Goal: Task Accomplishment & Management: Complete application form

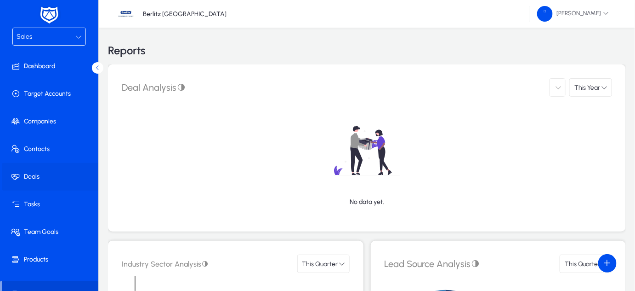
drag, startPoint x: 0, startPoint y: 0, endPoint x: 23, endPoint y: 181, distance: 182.6
click at [23, 181] on span at bounding box center [51, 177] width 98 height 22
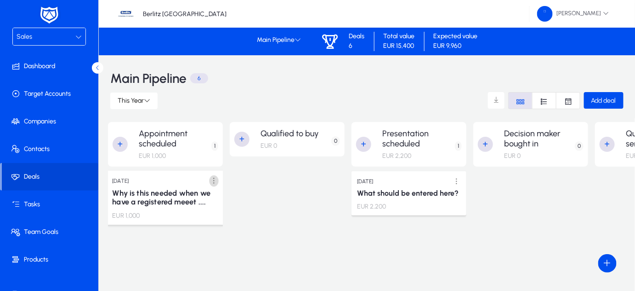
click at [211, 177] on span at bounding box center [214, 181] width 19 height 19
click at [192, 198] on span "Edit" at bounding box center [193, 199] width 37 height 8
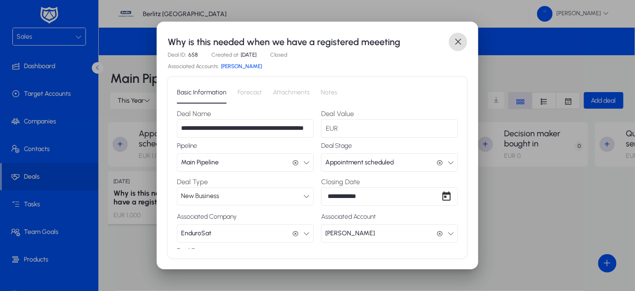
scroll to position [13, 0]
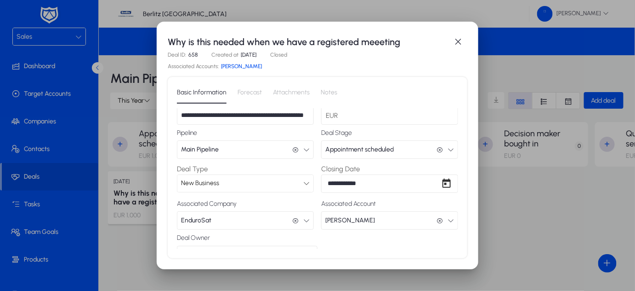
click at [379, 149] on span "Appointment scheduled" at bounding box center [360, 149] width 69 height 18
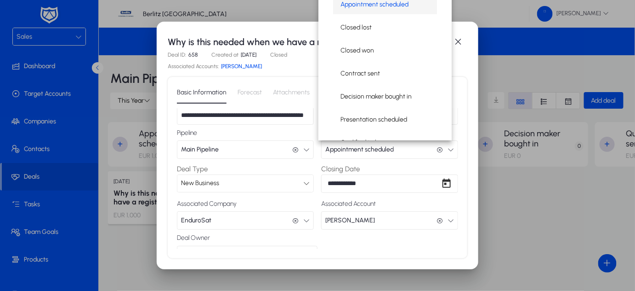
click at [379, 149] on div at bounding box center [317, 145] width 635 height 291
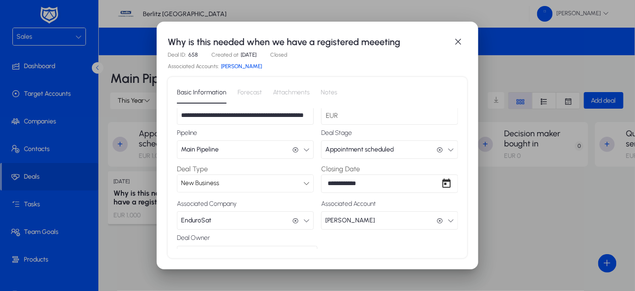
click at [379, 149] on span "Appointment scheduled" at bounding box center [360, 149] width 69 height 18
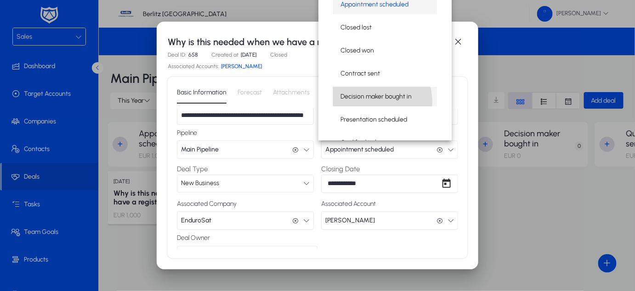
click at [374, 102] on span "Decision maker bought in" at bounding box center [376, 96] width 71 height 11
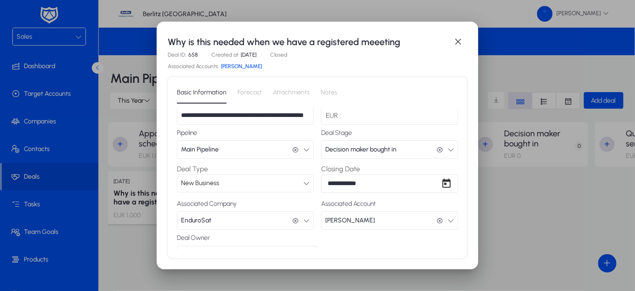
scroll to position [63, 0]
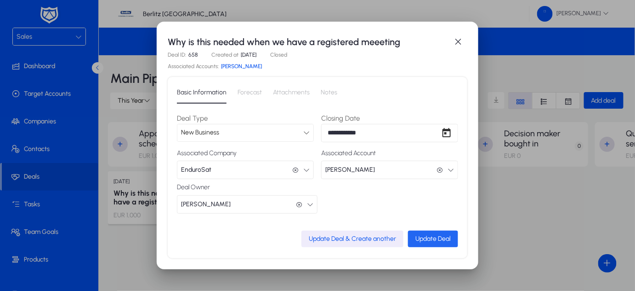
click at [416, 238] on span "Update Deal" at bounding box center [433, 239] width 35 height 8
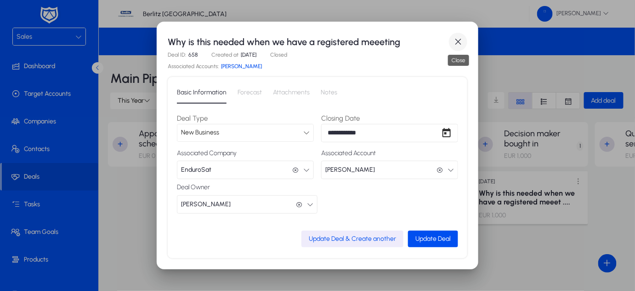
click at [460, 44] on span "button" at bounding box center [458, 42] width 18 height 18
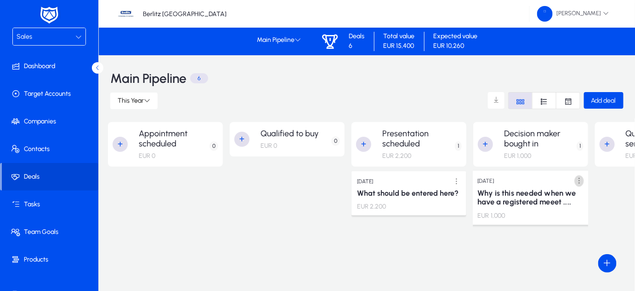
click at [578, 181] on span at bounding box center [579, 181] width 19 height 19
click at [558, 195] on span "Edit" at bounding box center [558, 199] width 37 height 8
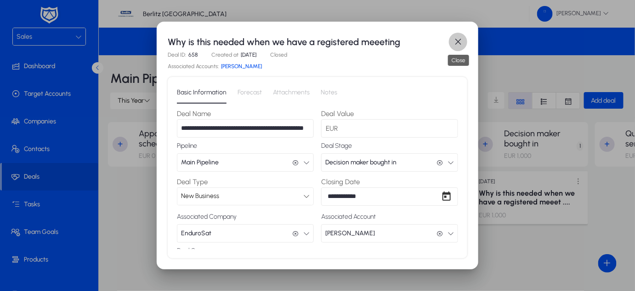
click at [459, 44] on span "button" at bounding box center [458, 42] width 18 height 18
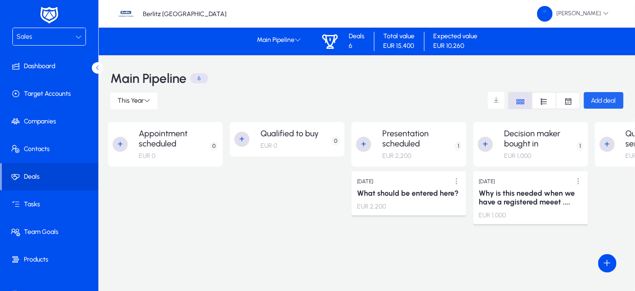
click at [602, 98] on span "Add deal" at bounding box center [604, 101] width 25 height 8
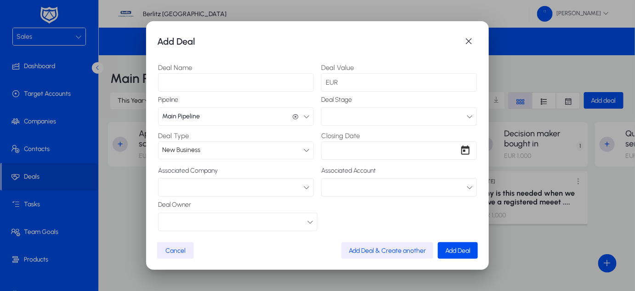
click at [257, 79] on input "Deal Name" at bounding box center [236, 82] width 156 height 18
click at [190, 99] on label "Pipeline" at bounding box center [236, 99] width 156 height 7
click at [184, 82] on input "Deal Name" at bounding box center [236, 82] width 156 height 18
type input "****"
click at [332, 110] on button "button" at bounding box center [399, 116] width 156 height 18
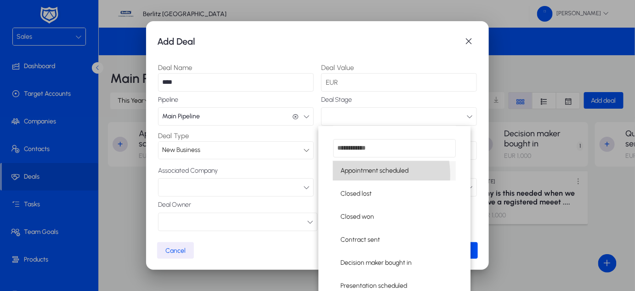
click at [355, 175] on span "Appointment scheduled" at bounding box center [375, 170] width 68 height 11
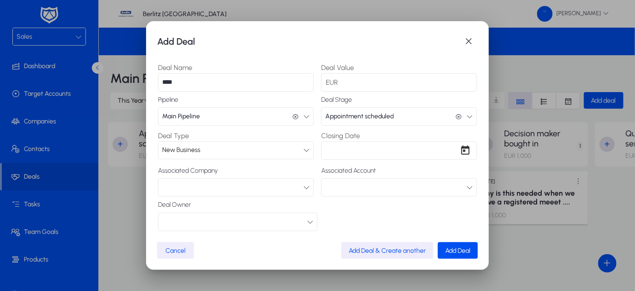
click at [345, 187] on button "button" at bounding box center [399, 187] width 156 height 18
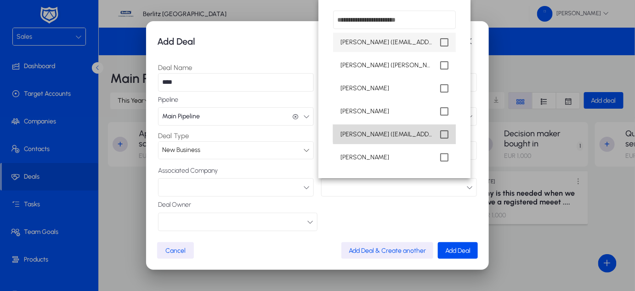
click at [407, 131] on span "[PERSON_NAME] ([EMAIL_ADDRESS][DOMAIN_NAME])" at bounding box center [387, 134] width 92 height 11
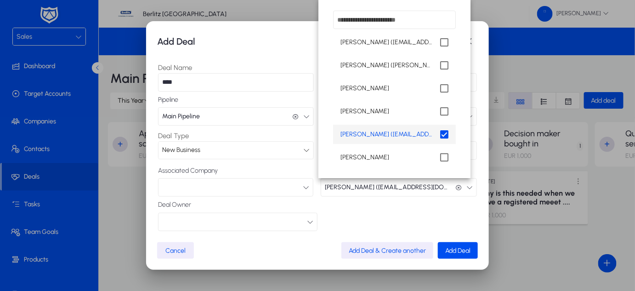
click at [240, 220] on div at bounding box center [317, 145] width 635 height 291
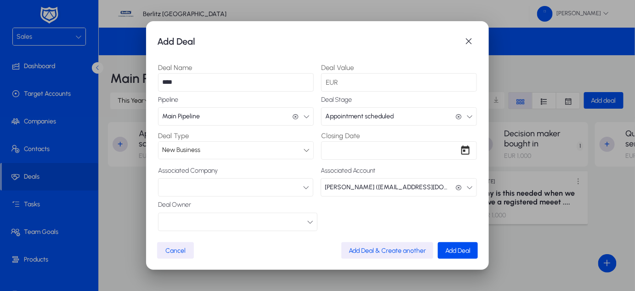
click at [240, 220] on button "button" at bounding box center [238, 221] width 160 height 18
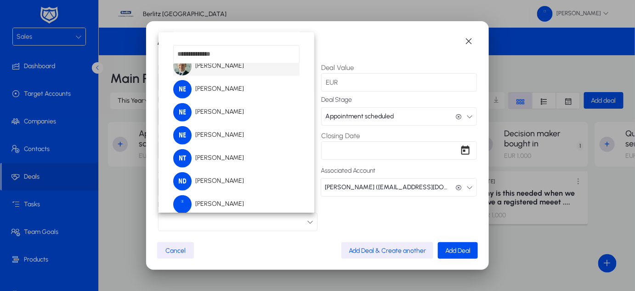
scroll to position [171, 0]
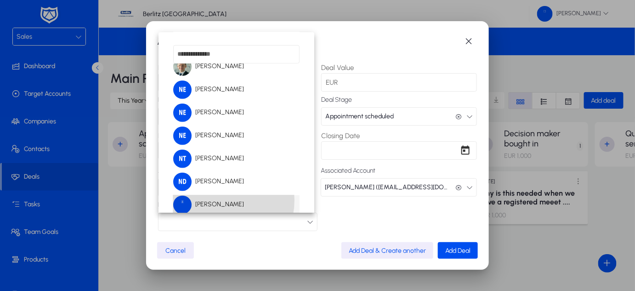
click at [212, 200] on span "[PERSON_NAME]" at bounding box center [208, 204] width 71 height 18
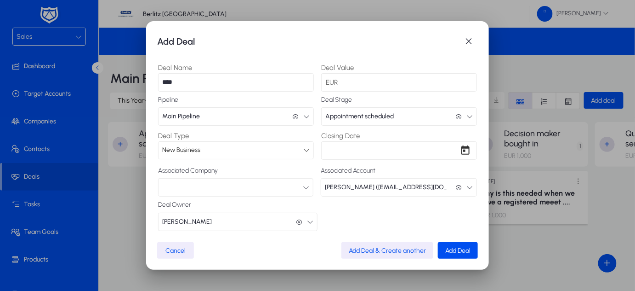
click at [305, 189] on icon "button" at bounding box center [306, 187] width 6 height 6
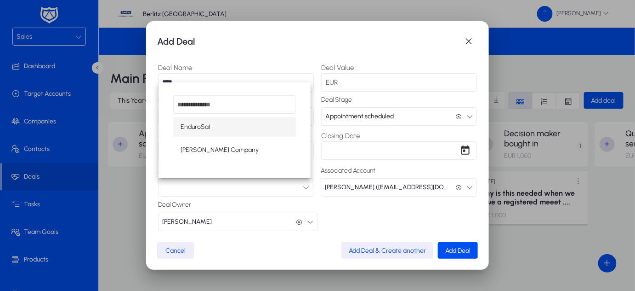
click at [351, 222] on div at bounding box center [317, 145] width 635 height 291
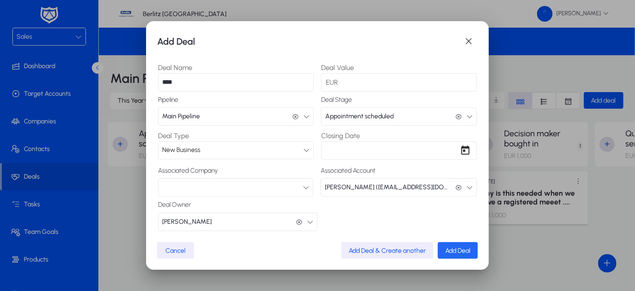
click at [453, 247] on span "Add Deal" at bounding box center [458, 250] width 25 height 8
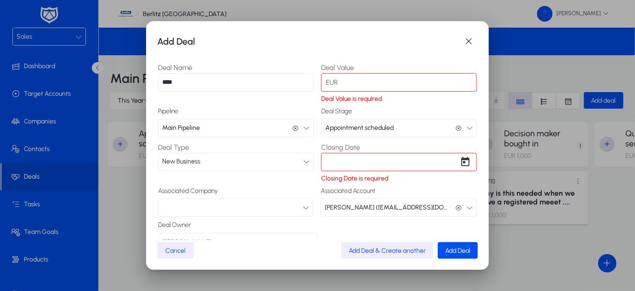
click at [365, 80] on input "Deal Value" at bounding box center [399, 82] width 156 height 18
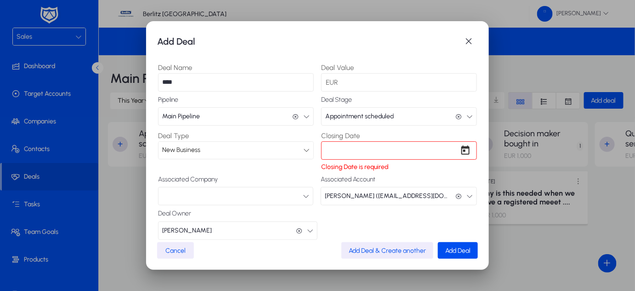
type input "***"
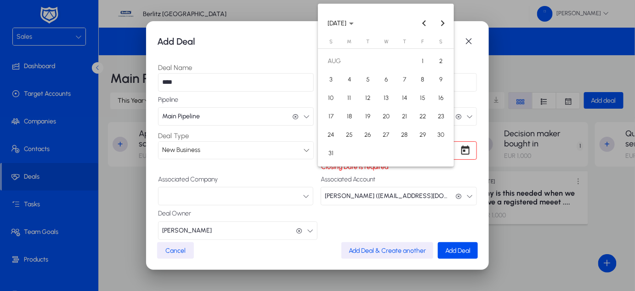
click at [346, 154] on div "Add Deal Deal Name **** Deal Value EUR *** Pipeline Main Pipeline Main Pipeline…" at bounding box center [317, 145] width 635 height 291
click at [348, 140] on span "25" at bounding box center [349, 134] width 17 height 17
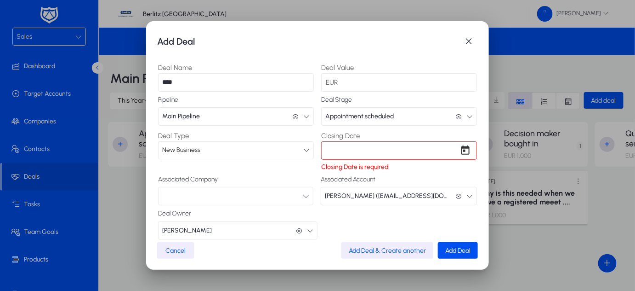
type input "**********"
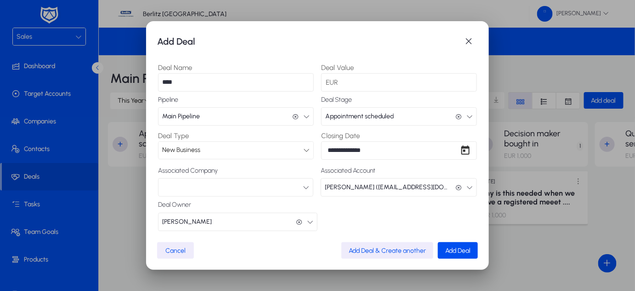
click at [353, 82] on input "***" at bounding box center [399, 82] width 156 height 18
type input "*"
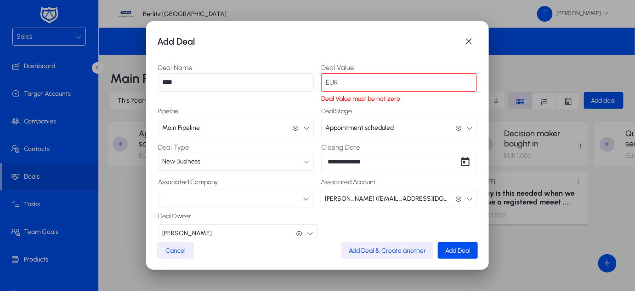
type input "*"
click at [348, 215] on div "Deal Owner [PERSON_NAME] [PERSON_NAME]" at bounding box center [317, 226] width 319 height 29
click at [344, 83] on input "*" at bounding box center [399, 82] width 156 height 18
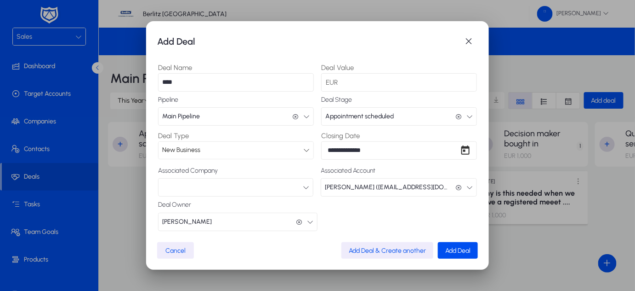
type input "***"
click at [339, 229] on div "Deal Owner [PERSON_NAME] [PERSON_NAME]" at bounding box center [317, 215] width 319 height 29
click at [446, 248] on span "Add Deal" at bounding box center [458, 250] width 25 height 8
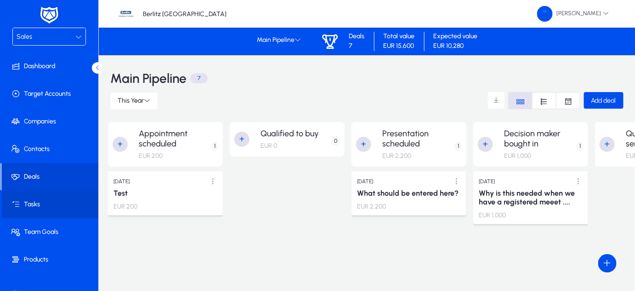
click at [52, 204] on span "Tasks" at bounding box center [51, 204] width 98 height 9
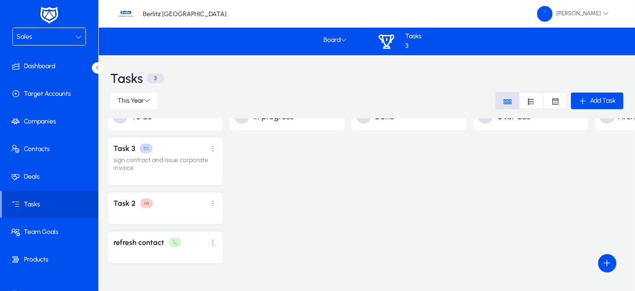
scroll to position [20, 0]
click at [589, 102] on div "Add Task" at bounding box center [598, 101] width 38 height 8
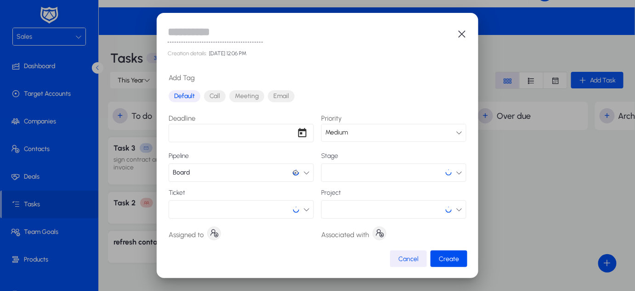
scroll to position [0, 0]
click at [212, 95] on span "Call" at bounding box center [215, 96] width 22 height 12
click at [191, 35] on input "text" at bounding box center [215, 33] width 95 height 18
type input "**********"
click at [345, 183] on div "Deadline Priority Medium Pipeline Board Board Stage Ticket Project" at bounding box center [318, 166] width 298 height 106
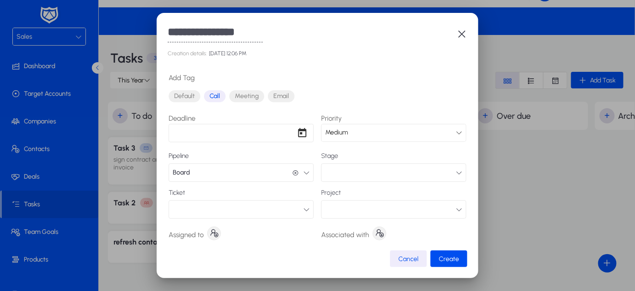
click at [339, 175] on button "button" at bounding box center [393, 172] width 145 height 18
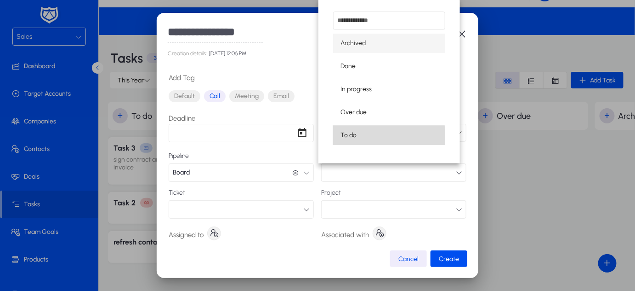
click at [354, 137] on span "To do" at bounding box center [349, 135] width 16 height 11
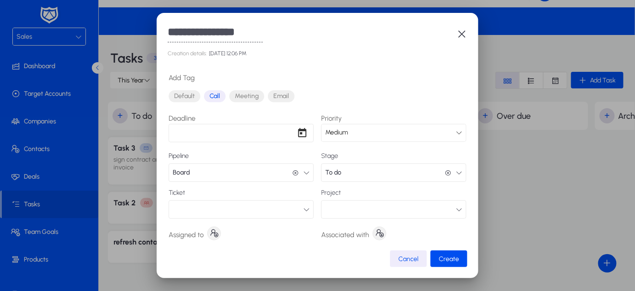
click at [347, 211] on button "button" at bounding box center [393, 209] width 145 height 18
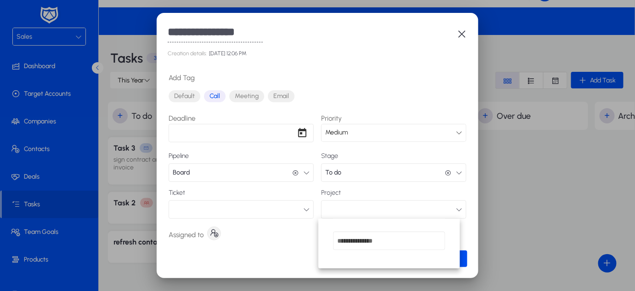
click at [216, 232] on div at bounding box center [317, 145] width 635 height 291
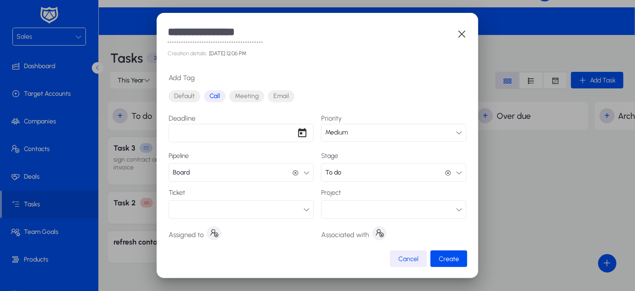
click at [216, 232] on icon "button" at bounding box center [214, 233] width 9 height 9
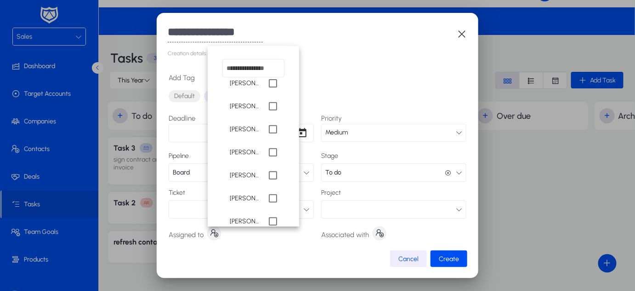
scroll to position [188, 0]
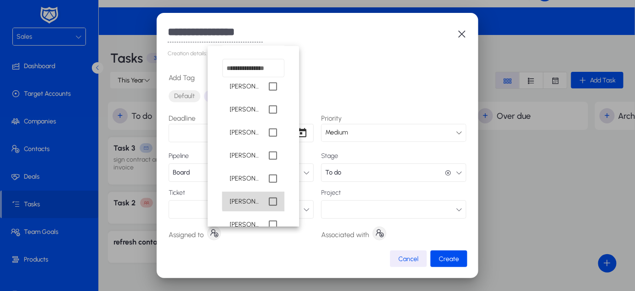
click at [271, 200] on mat-option "[PERSON_NAME]" at bounding box center [254, 201] width 62 height 19
click at [451, 257] on div at bounding box center [317, 145] width 635 height 291
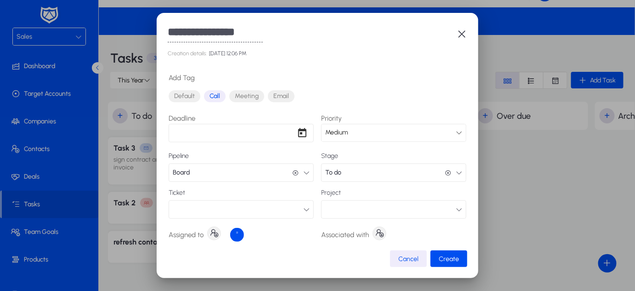
scroll to position [113, 0]
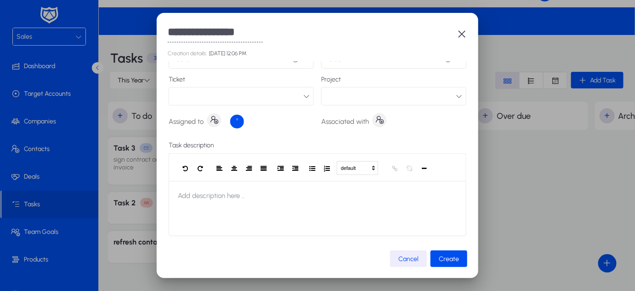
click at [376, 123] on icon "button" at bounding box center [380, 119] width 9 height 9
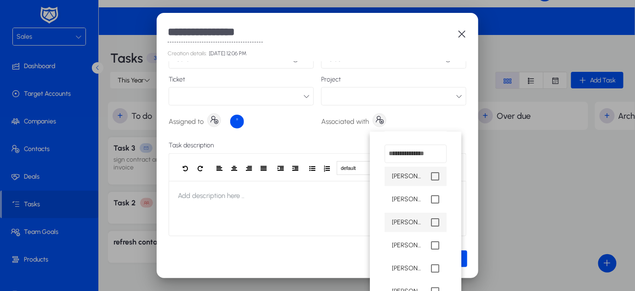
scroll to position [7, 0]
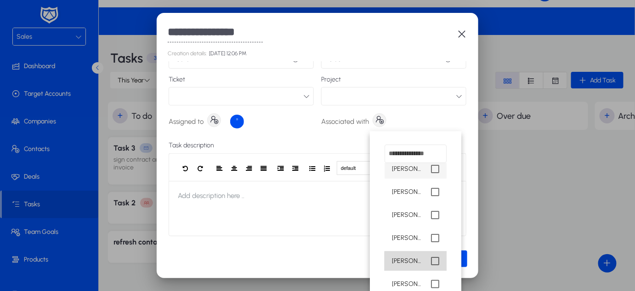
click at [431, 263] on mat-pseudo-checkbox at bounding box center [435, 261] width 8 height 8
click at [466, 259] on div at bounding box center [317, 145] width 635 height 291
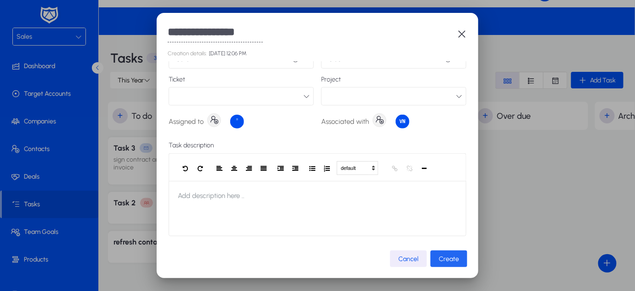
click at [459, 258] on span "submit" at bounding box center [449, 258] width 37 height 22
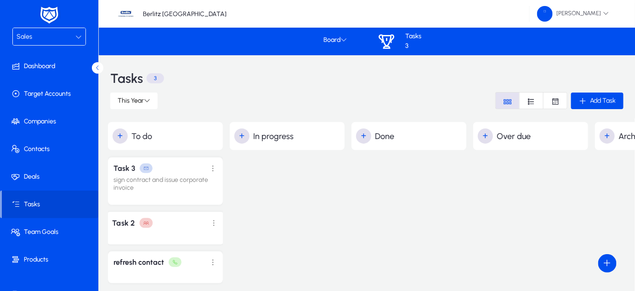
click at [162, 230] on div "Task 2" at bounding box center [166, 228] width 118 height 33
click at [186, 224] on div "Task 2" at bounding box center [165, 222] width 107 height 13
click at [212, 222] on span at bounding box center [214, 222] width 19 height 19
click at [186, 239] on span "Edit" at bounding box center [193, 242] width 37 height 8
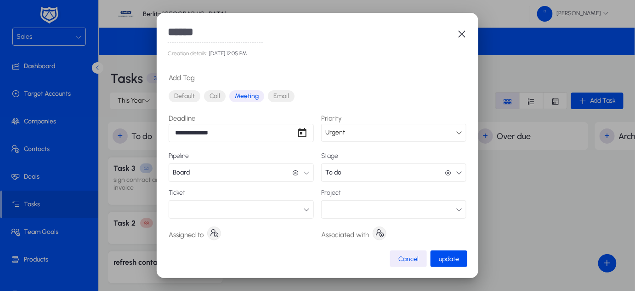
scroll to position [113, 0]
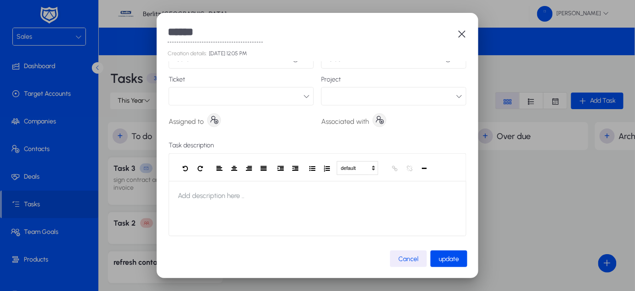
click at [216, 119] on icon "button" at bounding box center [214, 119] width 9 height 9
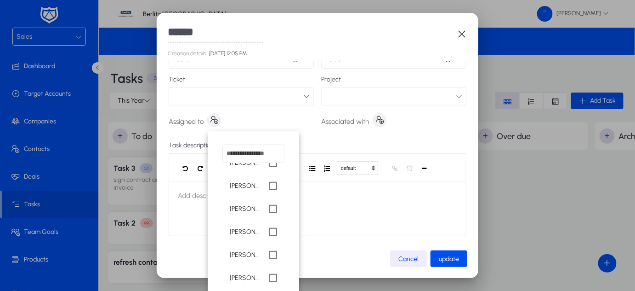
scroll to position [214, 0]
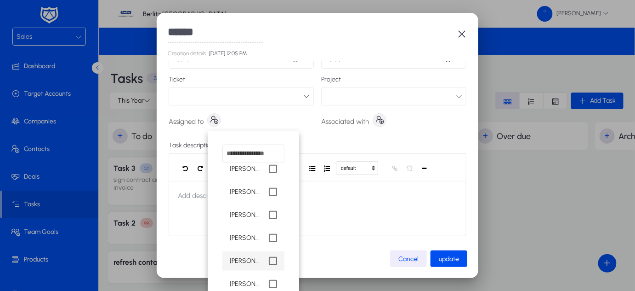
click at [269, 257] on mat-pseudo-checkbox at bounding box center [273, 261] width 8 height 8
click at [375, 122] on div at bounding box center [317, 145] width 635 height 291
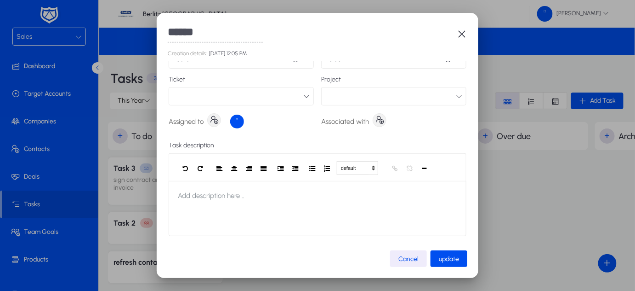
click at [376, 122] on icon "button" at bounding box center [380, 119] width 9 height 9
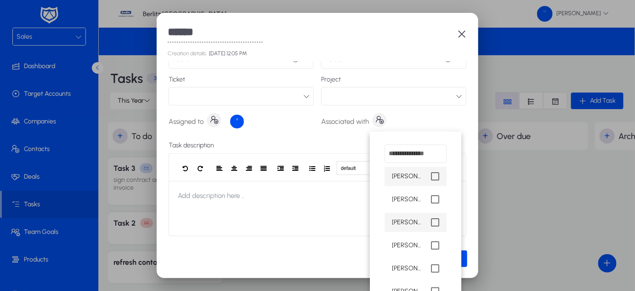
scroll to position [7, 0]
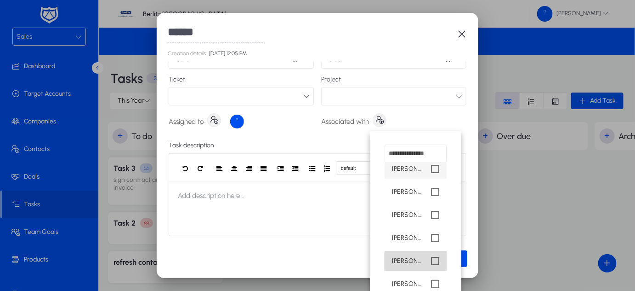
click at [431, 262] on mat-pseudo-checkbox at bounding box center [435, 261] width 8 height 8
click at [466, 259] on div at bounding box center [317, 145] width 635 height 291
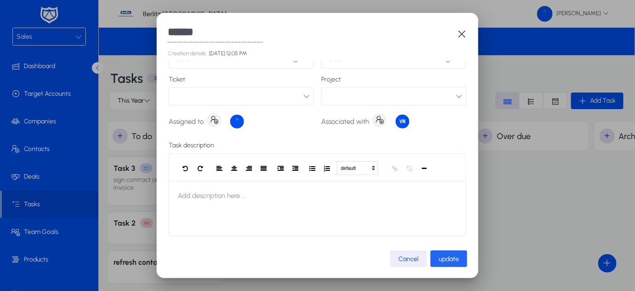
click at [456, 259] on span "update" at bounding box center [449, 259] width 20 height 8
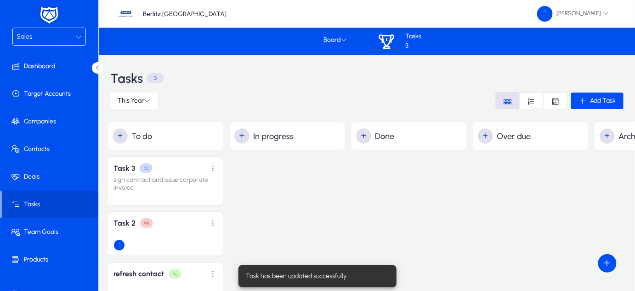
scroll to position [55, 0]
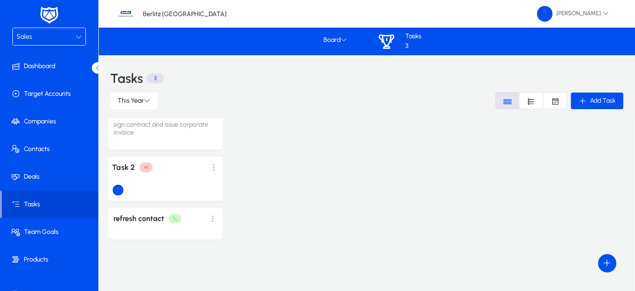
click at [118, 191] on img at bounding box center [118, 190] width 12 height 12
click at [142, 184] on div at bounding box center [165, 190] width 107 height 12
click at [212, 170] on span at bounding box center [214, 167] width 19 height 19
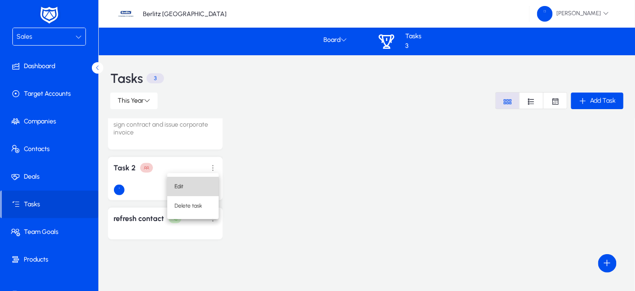
click at [181, 189] on span "Edit" at bounding box center [193, 186] width 37 height 8
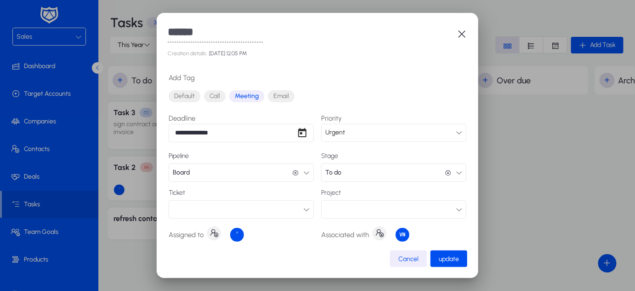
scroll to position [113, 0]
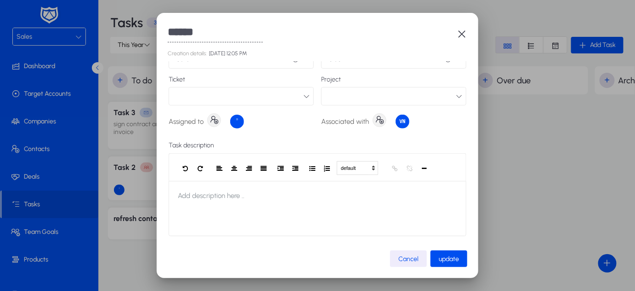
click at [461, 29] on icon "button" at bounding box center [462, 34] width 11 height 11
